Goal: Check status: Check status

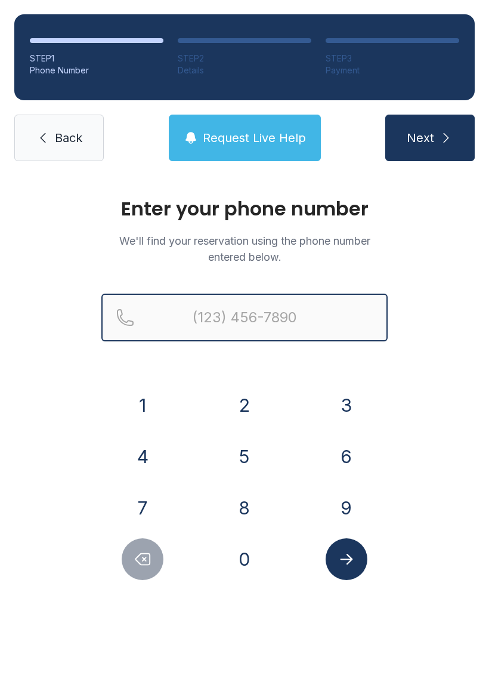
click at [295, 306] on input "Reservation phone number" at bounding box center [244, 318] width 286 height 48
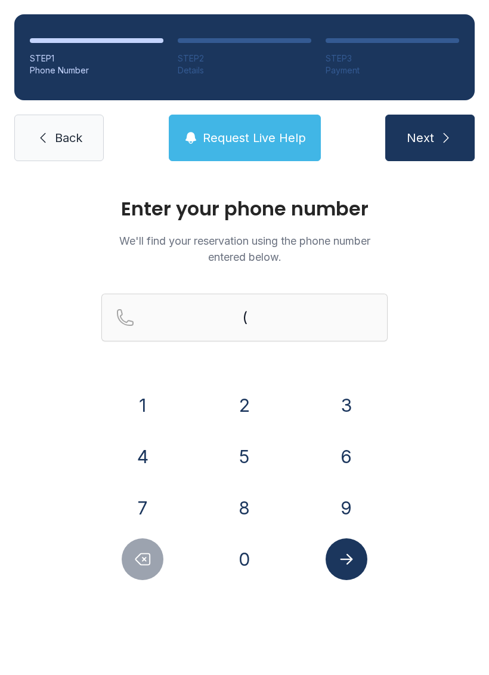
click at [338, 457] on button "6" at bounding box center [347, 457] width 42 height 42
click at [240, 507] on button "8" at bounding box center [245, 508] width 42 height 42
click at [338, 495] on button "9" at bounding box center [347, 508] width 42 height 42
click at [334, 397] on button "3" at bounding box center [347, 405] width 42 height 42
click at [250, 399] on button "2" at bounding box center [245, 405] width 42 height 42
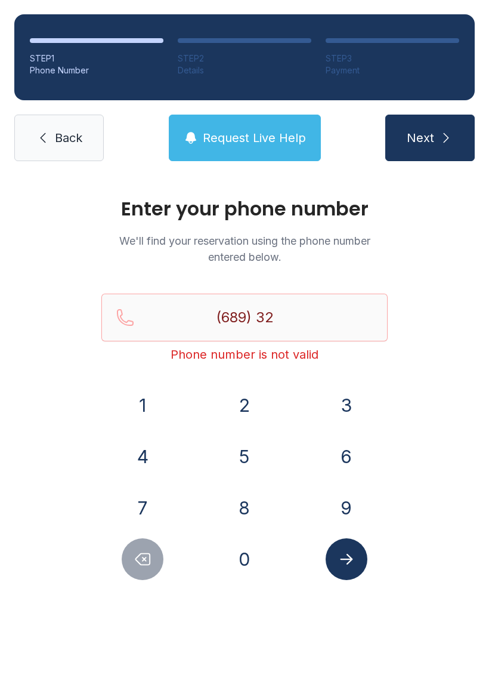
click at [246, 393] on button "2" at bounding box center [245, 405] width 42 height 42
click at [230, 461] on button "5" at bounding box center [245, 457] width 42 height 42
click at [333, 448] on button "6" at bounding box center [347, 457] width 42 height 42
click at [238, 526] on button "8" at bounding box center [245, 508] width 42 height 42
click at [323, 443] on div "6" at bounding box center [346, 457] width 83 height 42
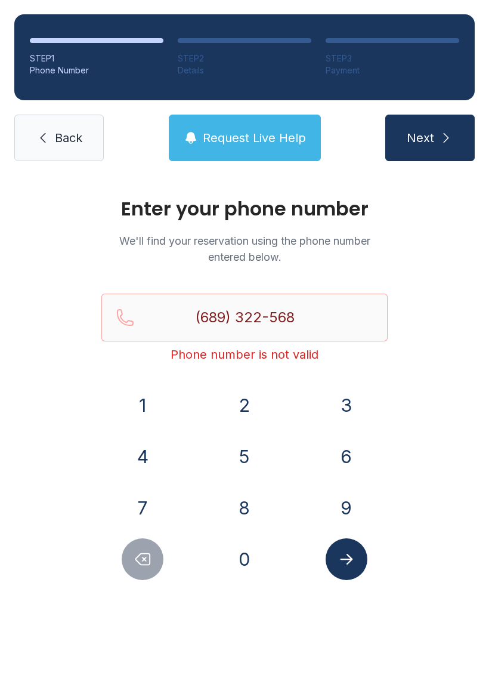
click at [349, 446] on button "6" at bounding box center [347, 457] width 42 height 42
click at [345, 548] on button "Submit lookup form" at bounding box center [347, 559] width 42 height 42
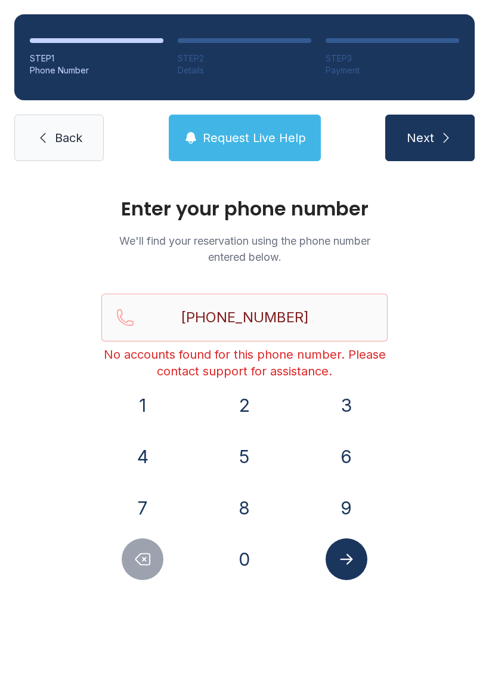
click at [141, 554] on icon "Delete number" at bounding box center [143, 559] width 14 height 11
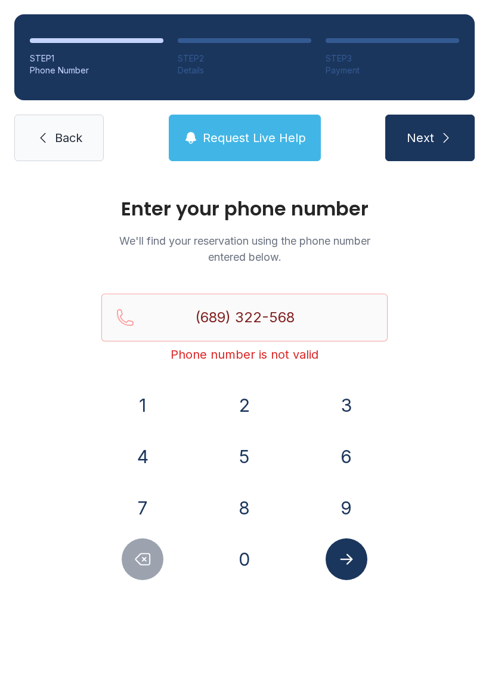
click at [141, 554] on icon "Delete number" at bounding box center [143, 559] width 14 height 11
click at [144, 548] on button "Delete number" at bounding box center [143, 559] width 42 height 42
click at [140, 553] on icon "Delete number" at bounding box center [143, 559] width 18 height 18
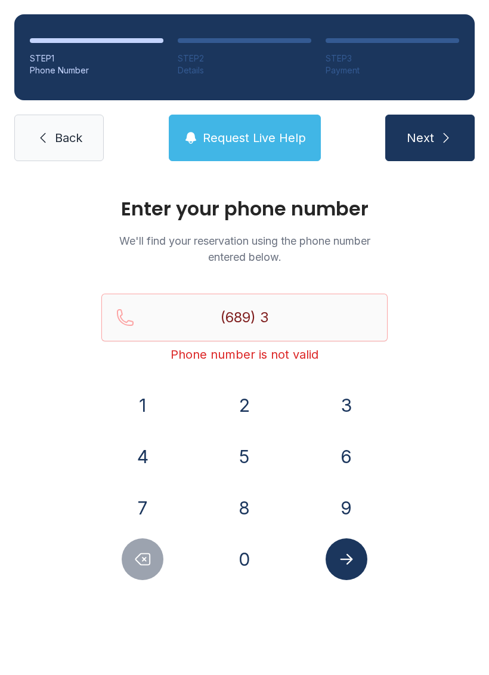
click at [140, 560] on icon "Delete number" at bounding box center [143, 559] width 18 height 18
click at [139, 559] on icon "Delete number" at bounding box center [143, 559] width 18 height 18
click at [134, 565] on icon "Delete number" at bounding box center [143, 559] width 18 height 18
type input "(6"
click at [134, 565] on icon "Delete number" at bounding box center [143, 559] width 18 height 18
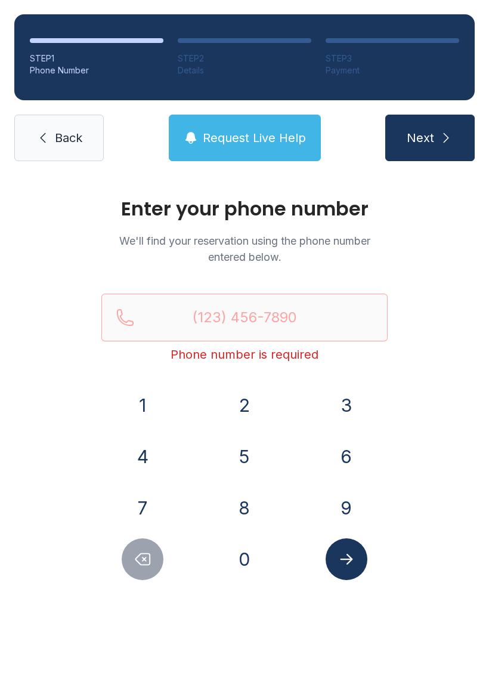
click at [343, 455] on button "6" at bounding box center [347, 457] width 42 height 42
click at [252, 508] on button "8" at bounding box center [245, 508] width 42 height 42
click at [337, 496] on button "9" at bounding box center [347, 508] width 42 height 42
click at [327, 412] on button "3" at bounding box center [347, 405] width 42 height 42
click at [145, 558] on icon "Delete number" at bounding box center [143, 559] width 14 height 11
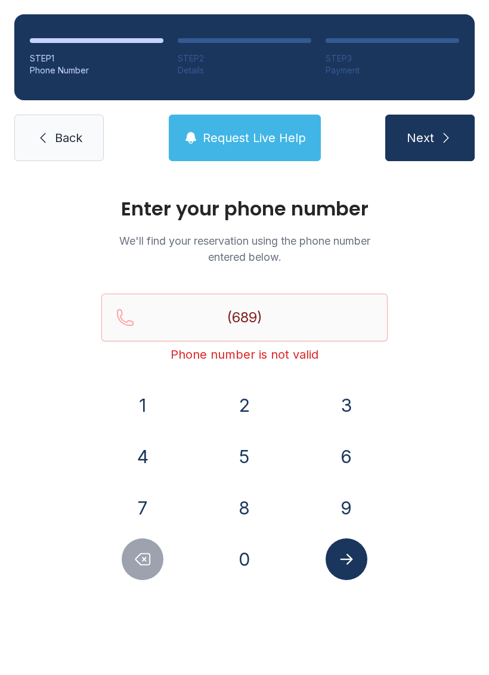
click at [248, 401] on button "2" at bounding box center [245, 405] width 42 height 42
click at [346, 394] on button "3" at bounding box center [347, 405] width 42 height 42
click at [165, 446] on div "4" at bounding box center [142, 457] width 83 height 42
click at [243, 451] on button "5" at bounding box center [245, 457] width 42 height 42
click at [152, 558] on button "Delete number" at bounding box center [143, 559] width 42 height 42
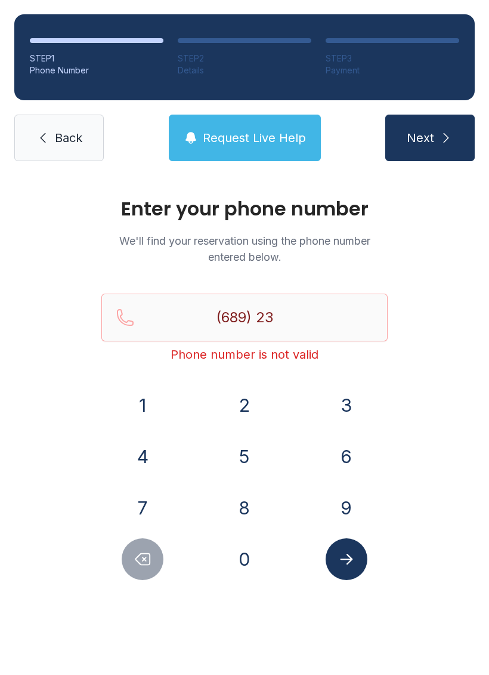
click at [142, 459] on button "4" at bounding box center [143, 457] width 42 height 42
click at [236, 439] on button "5" at bounding box center [245, 457] width 42 height 42
click at [342, 505] on button "9" at bounding box center [347, 508] width 42 height 42
click at [147, 455] on button "4" at bounding box center [143, 457] width 42 height 42
click at [246, 535] on div "1 2 3 4 5 6 7 8 9 0" at bounding box center [244, 482] width 286 height 196
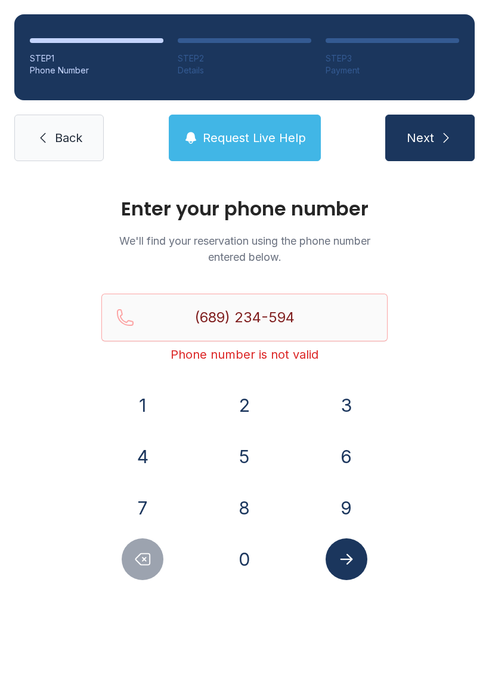
click at [239, 558] on button "0" at bounding box center [245, 559] width 42 height 42
click at [340, 554] on icon "Submit lookup form" at bounding box center [347, 559] width 18 height 18
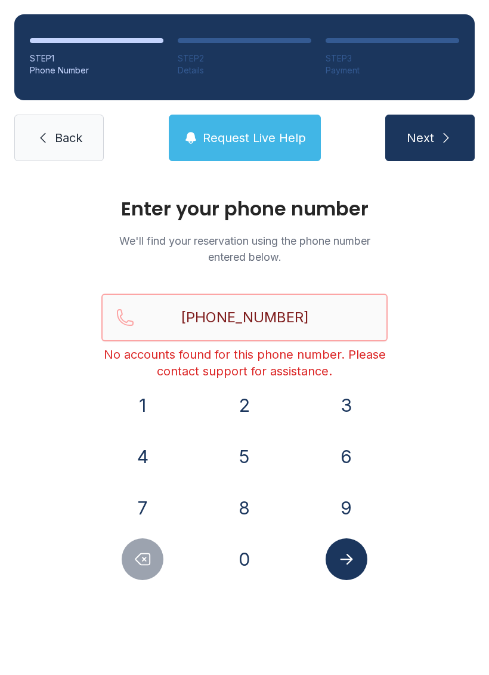
click at [332, 318] on input "[PHONE_NUMBER]" at bounding box center [244, 318] width 286 height 48
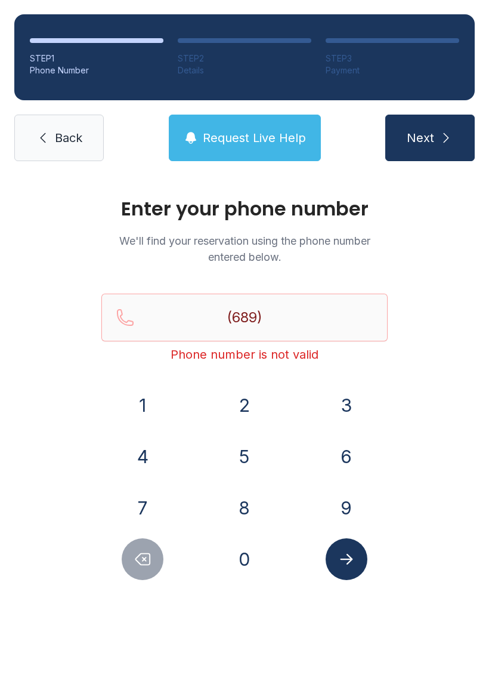
click at [443, 357] on div "Enter your phone number We'll find your reservation using the phone number ente…" at bounding box center [244, 401] width 489 height 452
click at [329, 302] on input "(689)" at bounding box center [244, 318] width 286 height 48
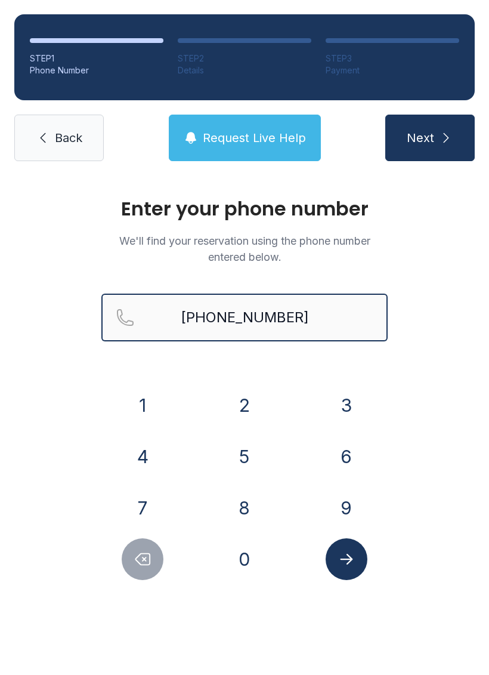
type input "[PHONE_NUMBER]"
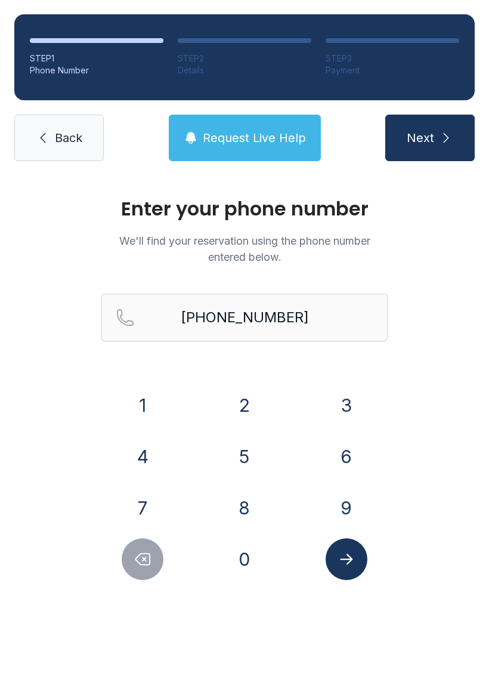
click at [452, 149] on button "Next" at bounding box center [430, 138] width 90 height 47
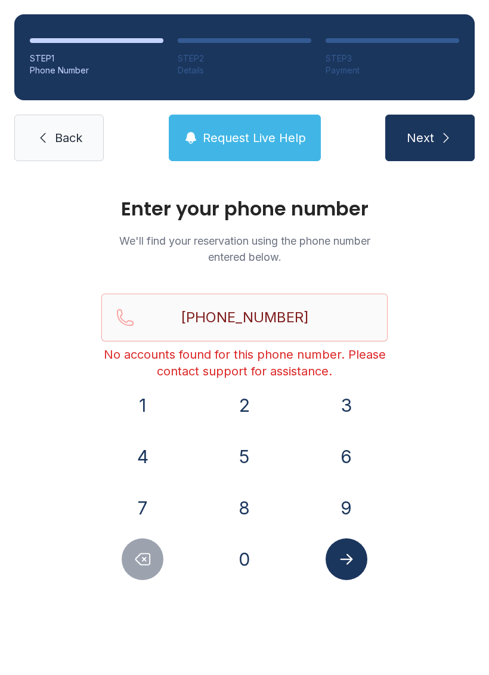
click at [253, 134] on span "Request Live Help" at bounding box center [254, 137] width 103 height 17
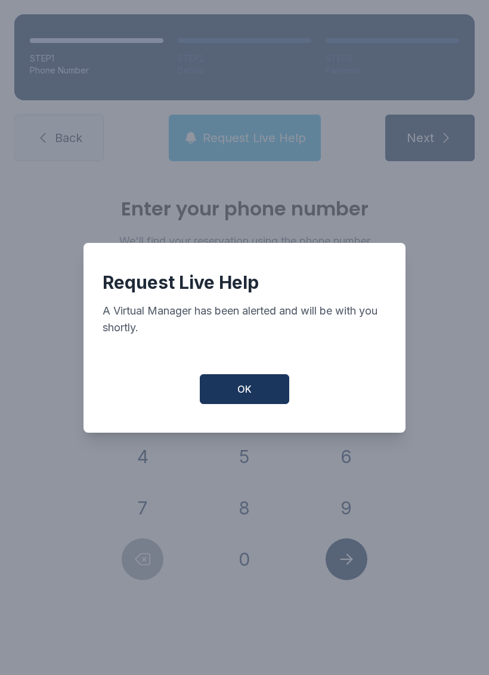
click at [247, 395] on span "OK" at bounding box center [244, 389] width 14 height 14
